Goal: Transaction & Acquisition: Purchase product/service

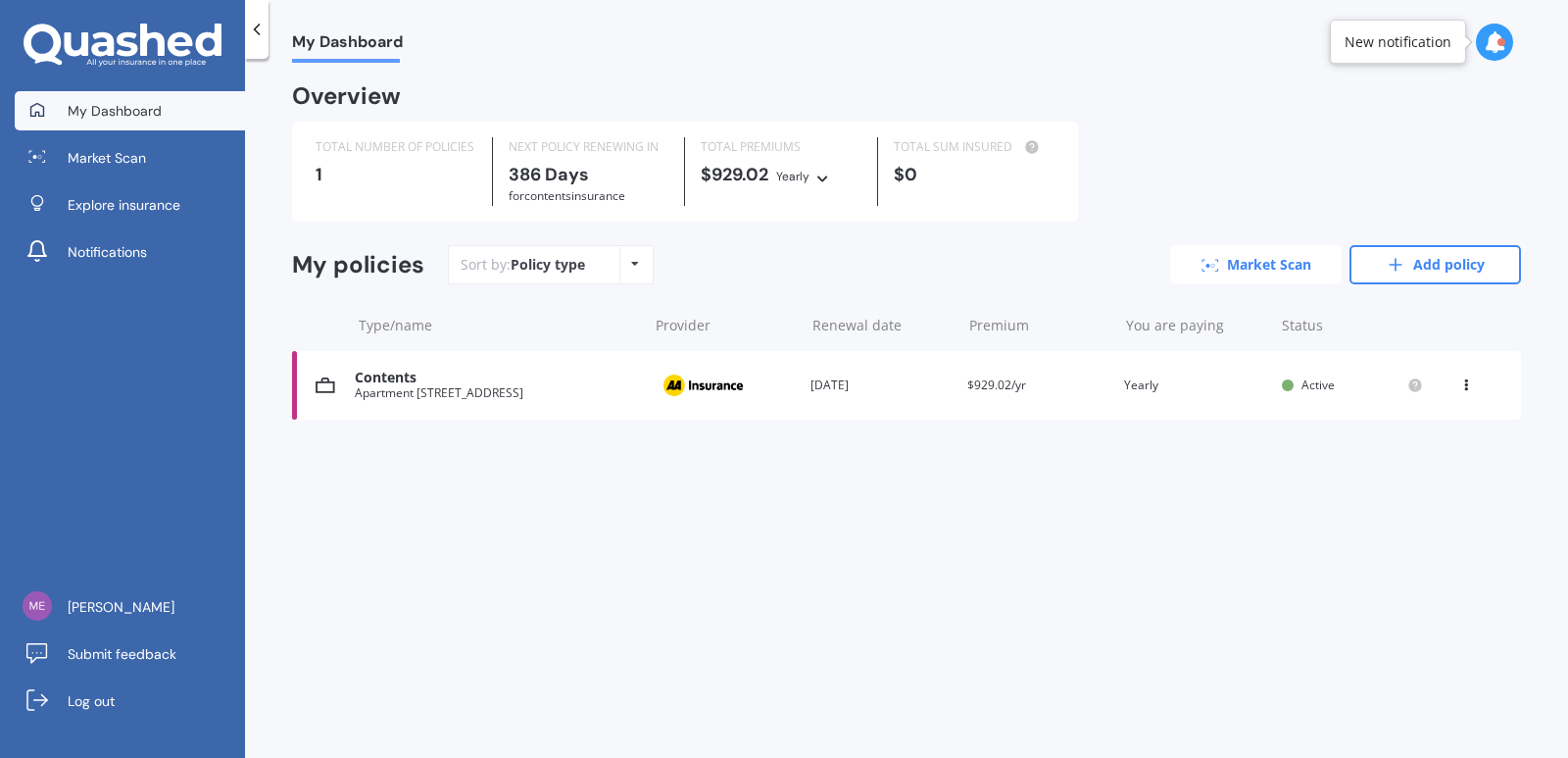
click at [1249, 268] on link "Market Scan" at bounding box center [1257, 265] width 172 height 40
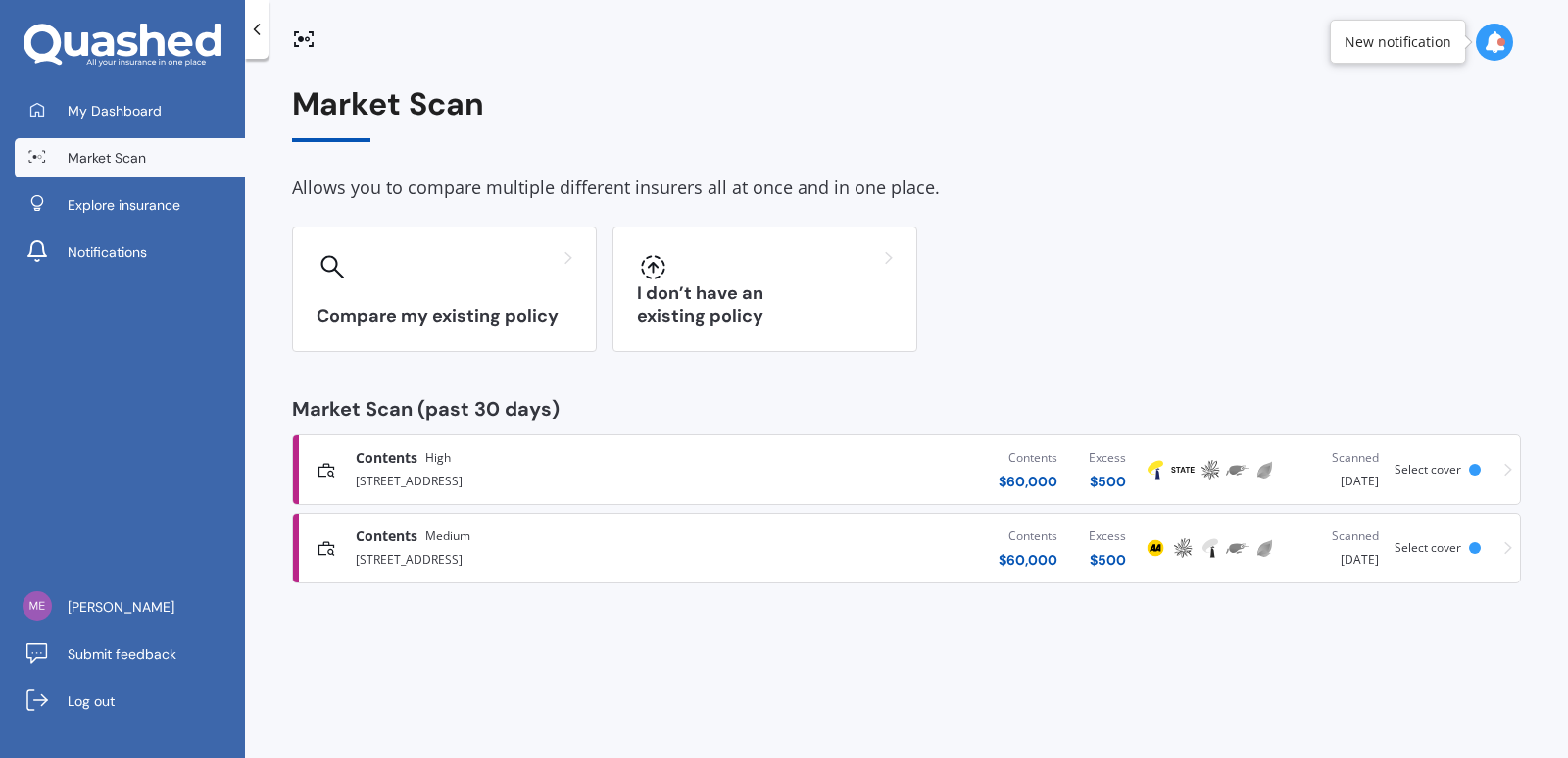
click at [420, 480] on div "[STREET_ADDRESS]" at bounding box center [542, 479] width 373 height 24
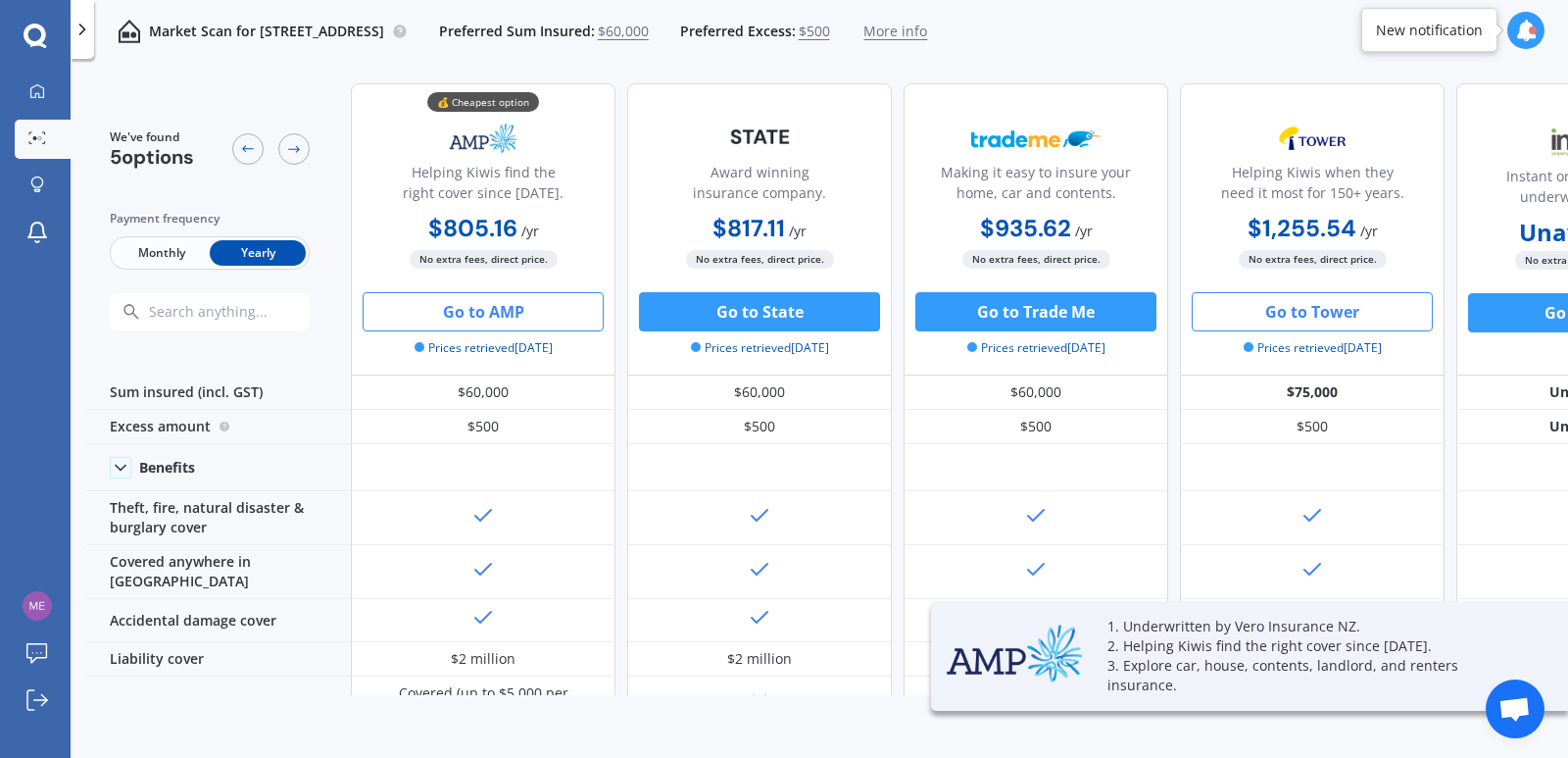
click at [468, 318] on button "Go to AMP" at bounding box center [483, 312] width 241 height 40
